Goal: Task Accomplishment & Management: Use online tool/utility

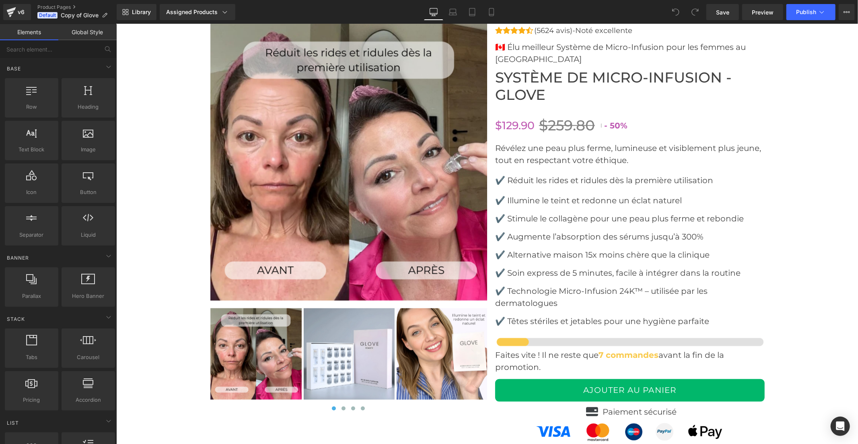
scroll to position [3307, 0]
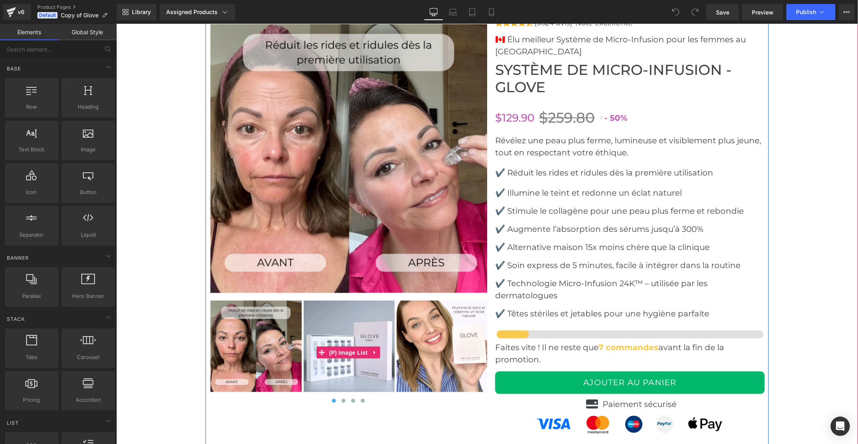
click at [442, 363] on img at bounding box center [441, 345] width 91 height 91
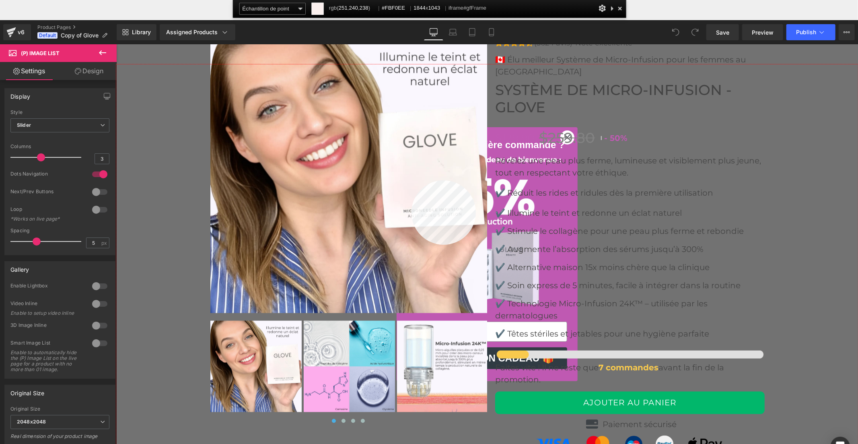
click at [411, 180] on div at bounding box center [487, 273] width 742 height 419
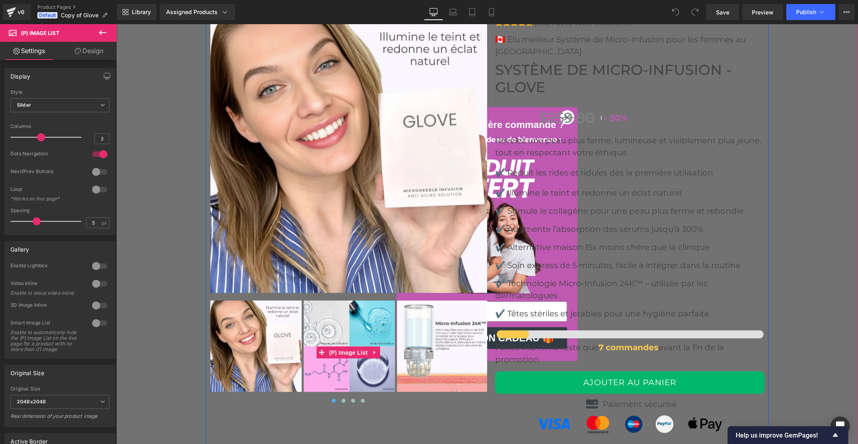
click at [424, 354] on img at bounding box center [442, 345] width 91 height 91
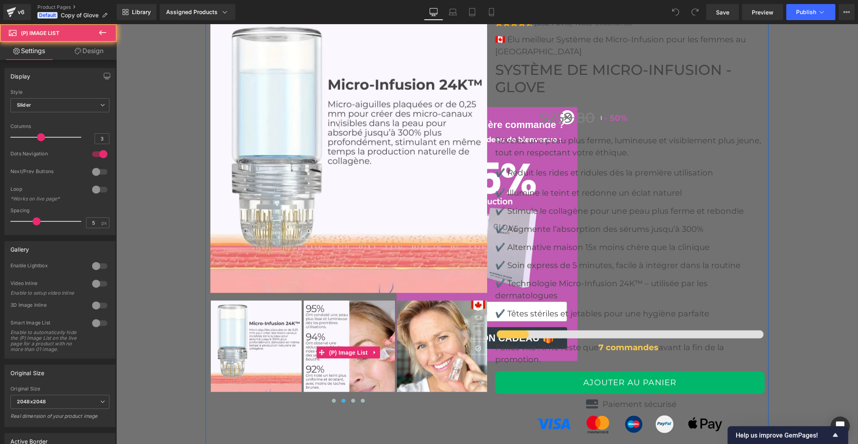
click at [415, 344] on img at bounding box center [442, 345] width 91 height 91
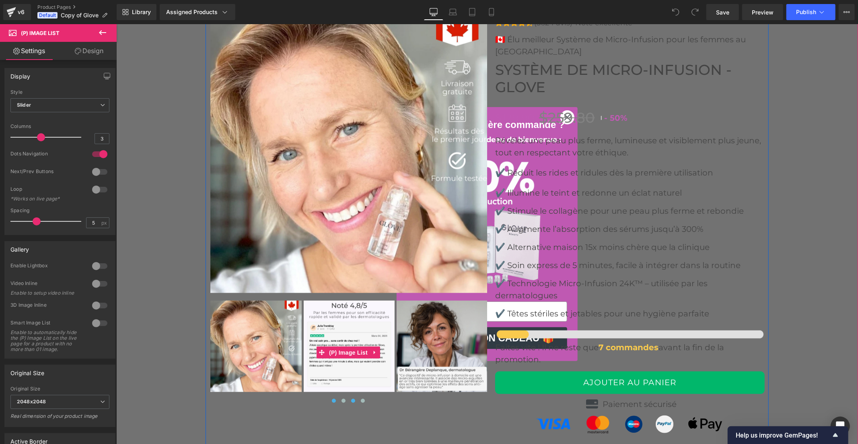
click at [329, 404] on button at bounding box center [334, 400] width 10 height 8
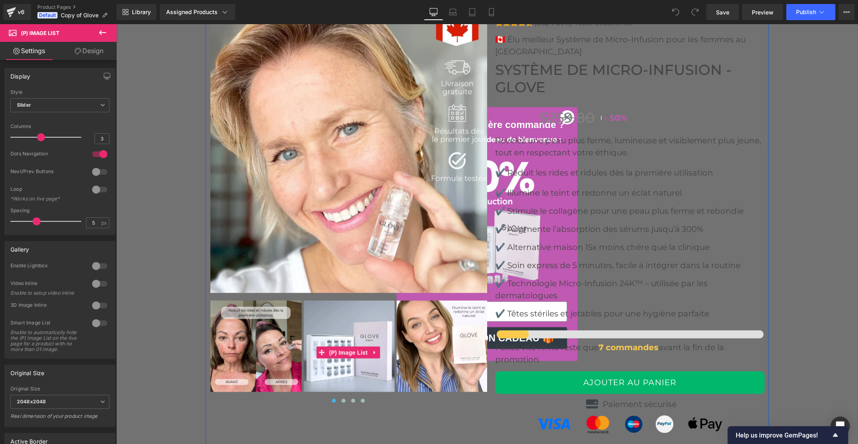
click at [354, 336] on img at bounding box center [348, 345] width 91 height 91
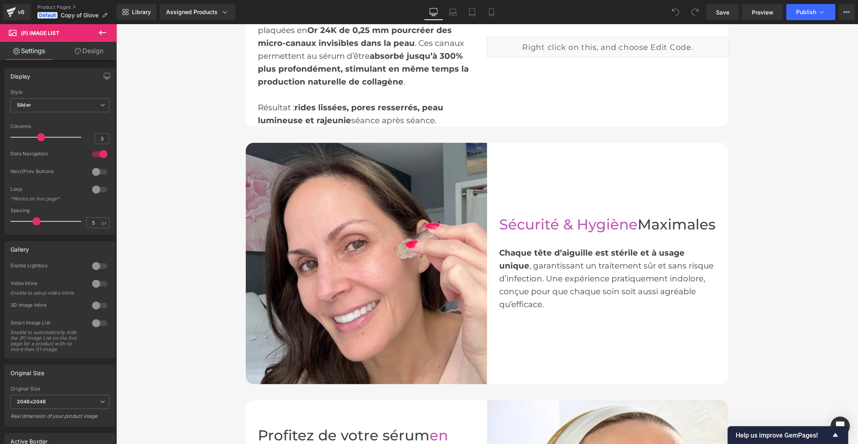
scroll to position [1028, 0]
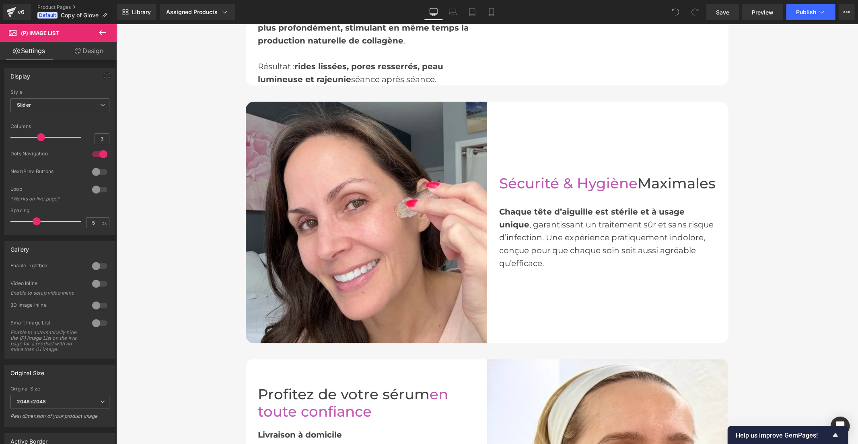
click at [194, 90] on div "Before and After Images Un Visage Plus Jeune Dès Demain Heading Dites adieu au …" at bounding box center [487, 78] width 742 height 1041
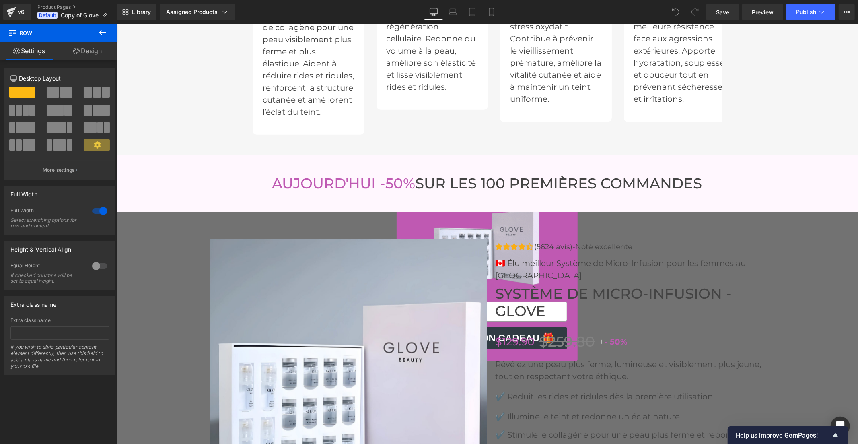
scroll to position [3352, 0]
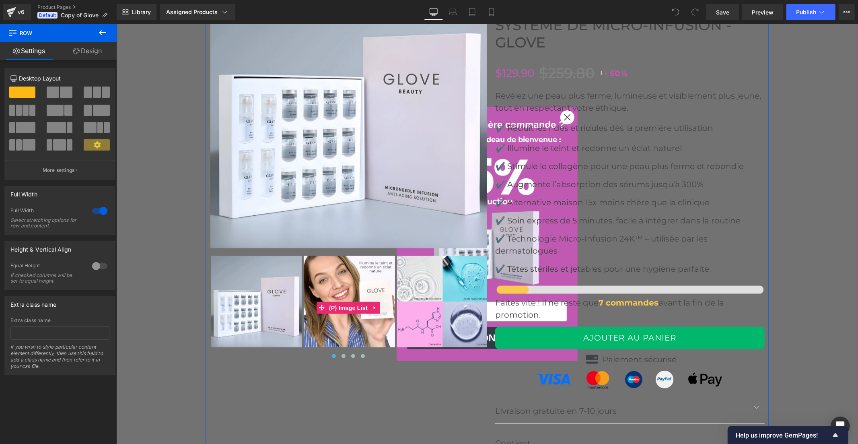
drag, startPoint x: 330, startPoint y: 365, endPoint x: 341, endPoint y: 341, distance: 26.8
click at [331, 358] on span at bounding box center [333, 356] width 4 height 4
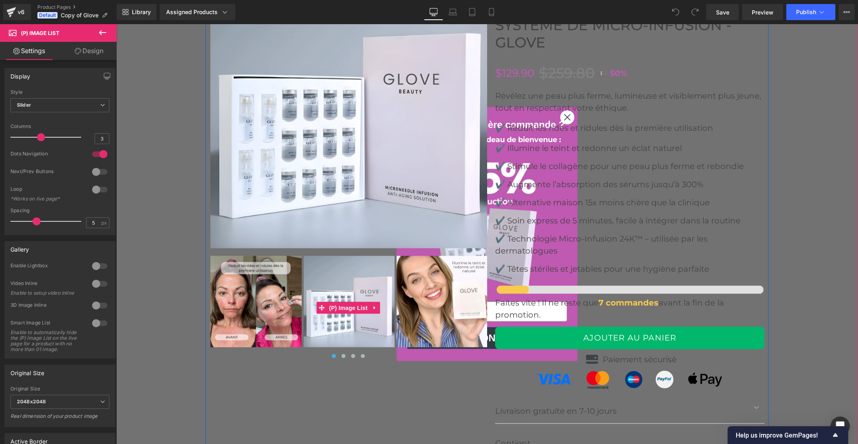
click at [412, 316] on img at bounding box center [441, 300] width 91 height 91
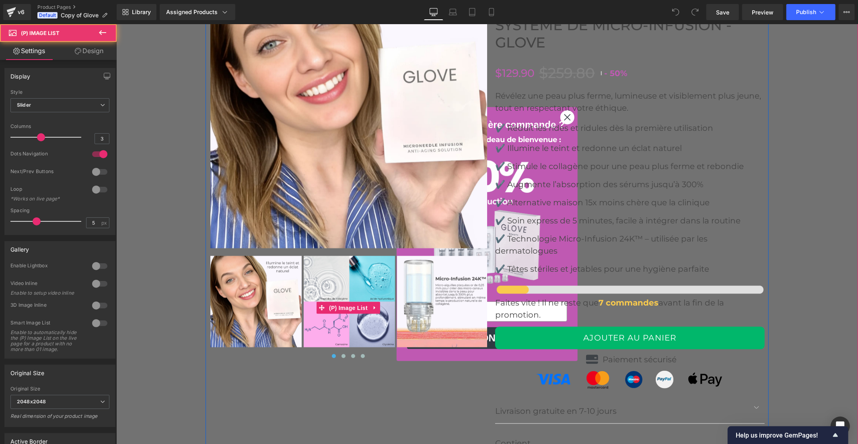
click at [409, 316] on img at bounding box center [442, 300] width 91 height 91
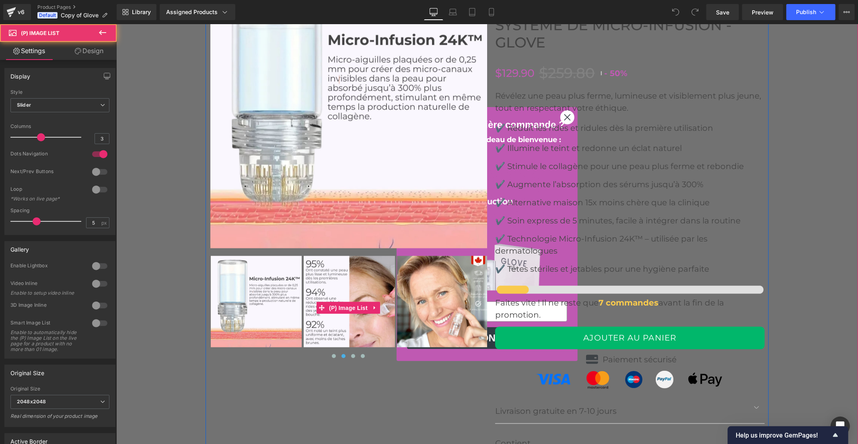
click at [409, 316] on img at bounding box center [442, 300] width 91 height 91
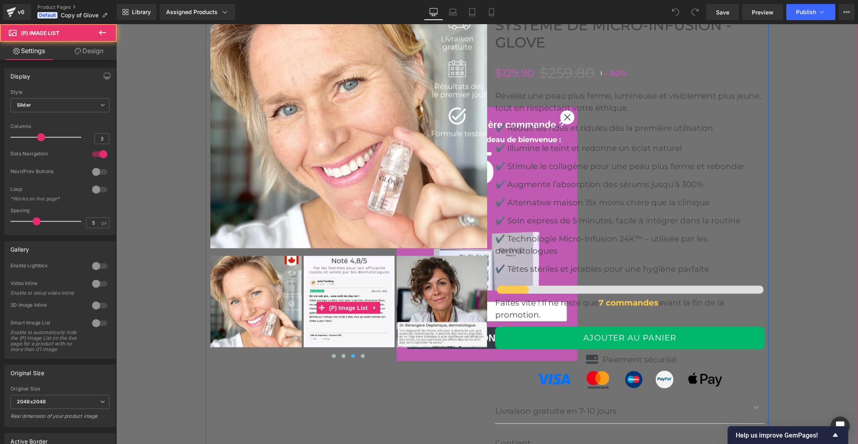
click at [409, 316] on img at bounding box center [441, 300] width 91 height 91
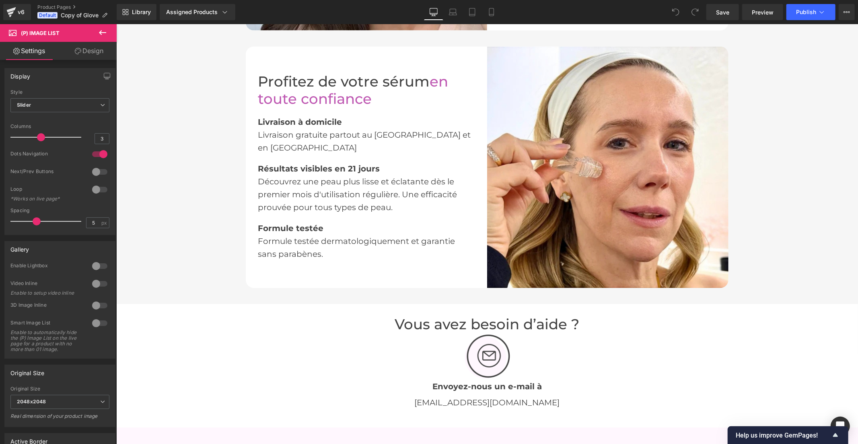
scroll to position [1072, 0]
